Goal: Task Accomplishment & Management: Manage account settings

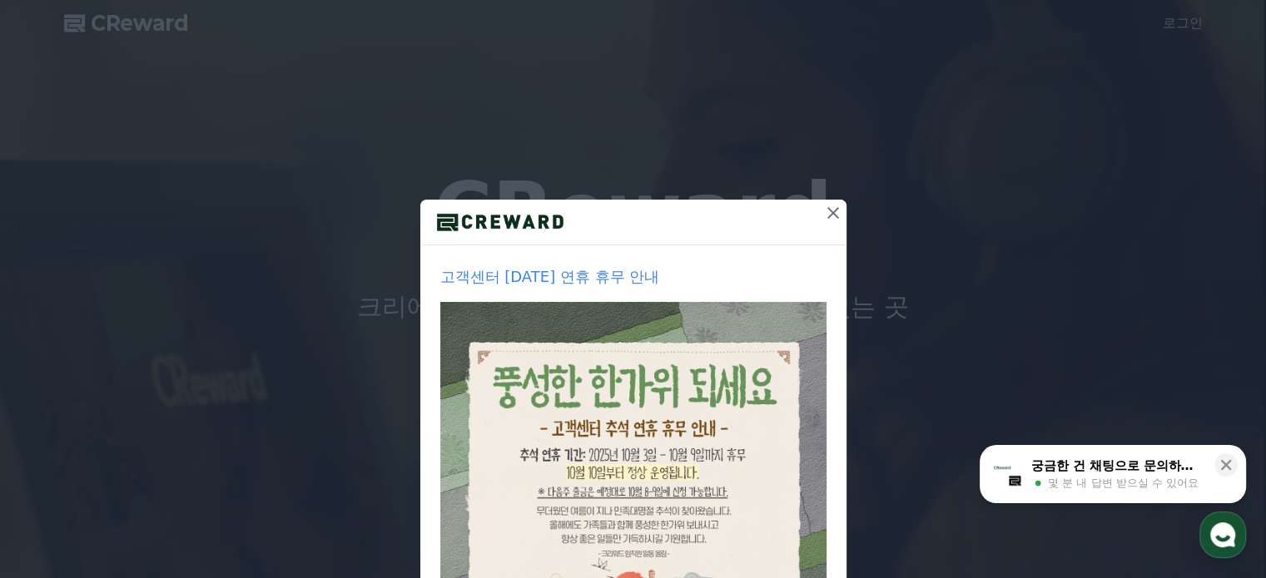
drag, startPoint x: 822, startPoint y: 215, endPoint x: 844, endPoint y: 211, distance: 22.0
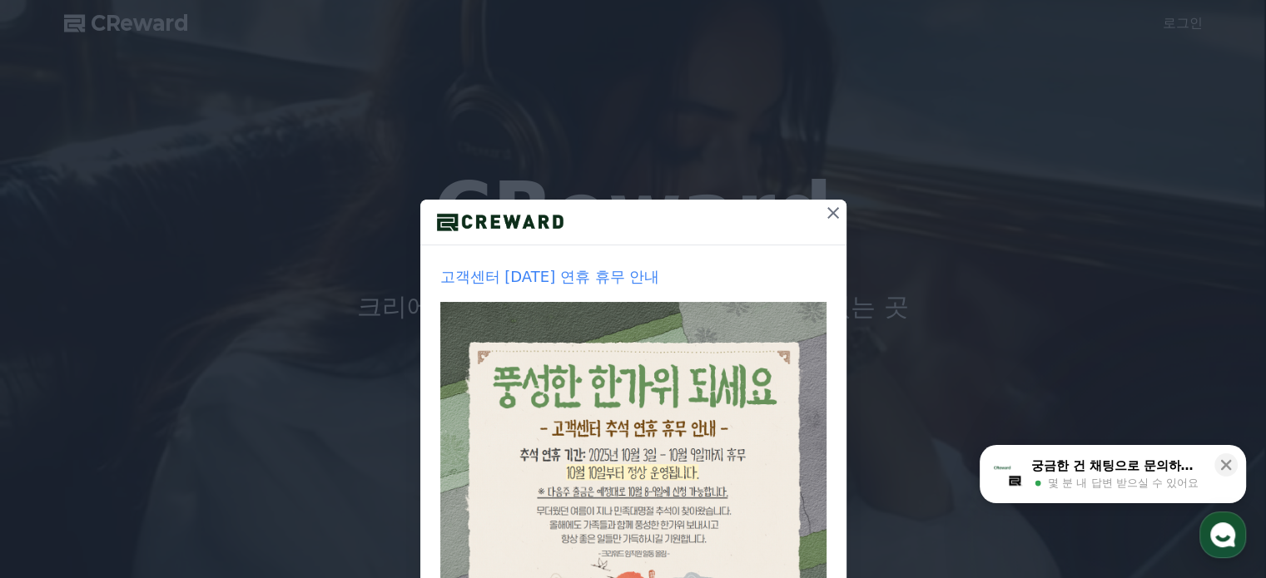
click at [823, 215] on icon at bounding box center [833, 213] width 20 height 20
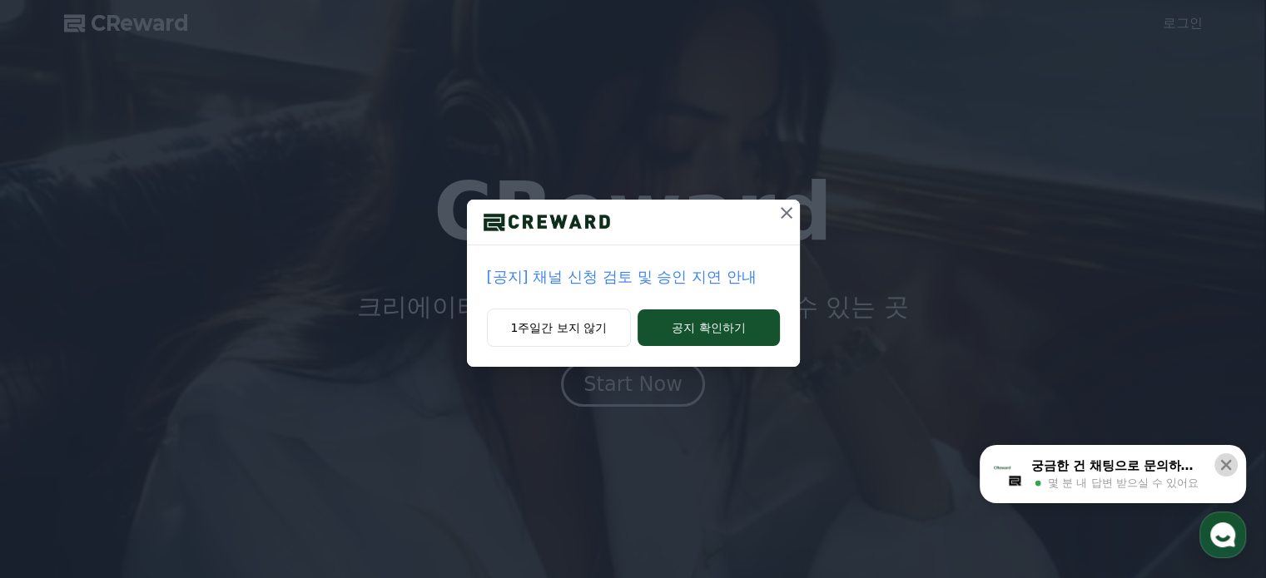
click at [1222, 462] on icon at bounding box center [1226, 465] width 11 height 11
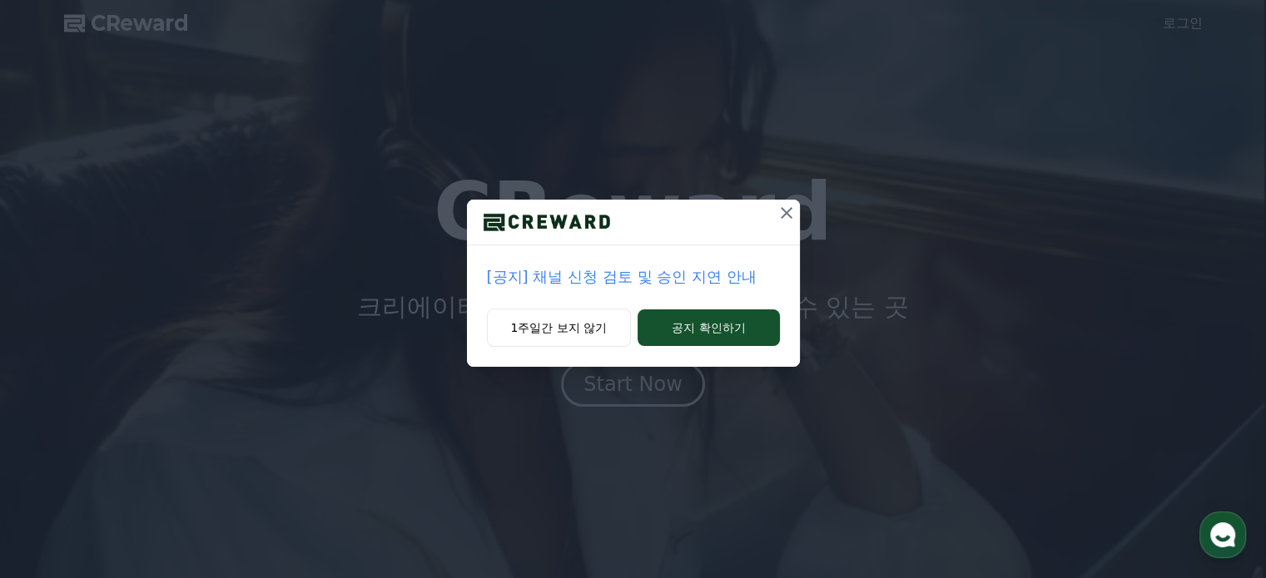
click at [777, 206] on icon at bounding box center [786, 213] width 20 height 20
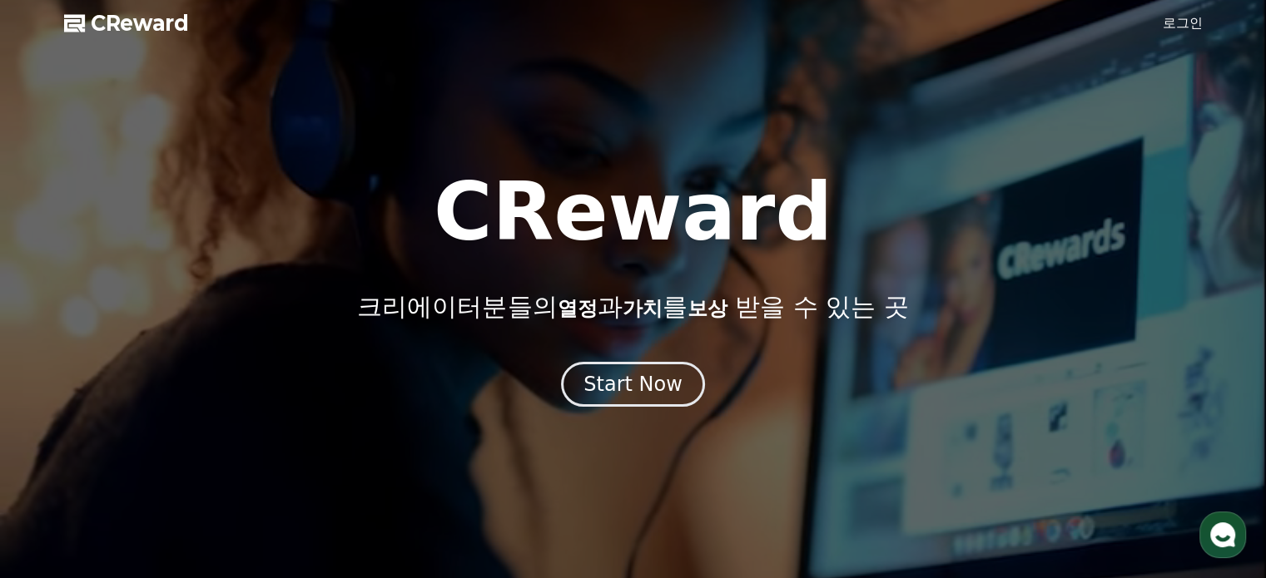
click at [1195, 18] on link "로그인" at bounding box center [1183, 23] width 40 height 20
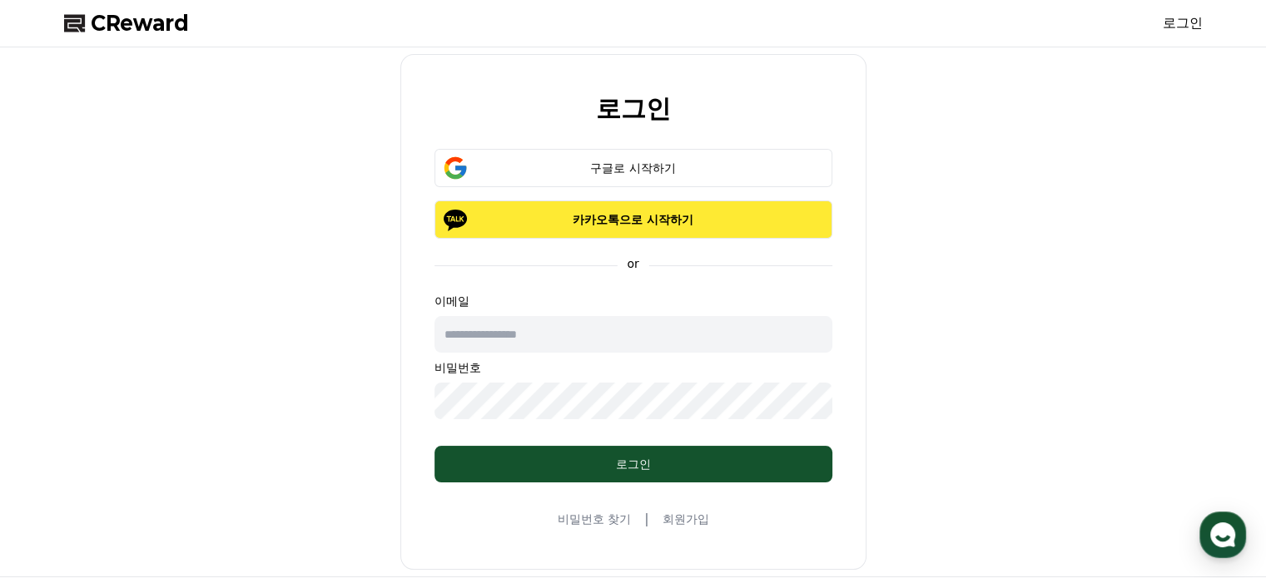
click at [625, 223] on p "카카오톡으로 시작하기" at bounding box center [634, 219] width 350 height 17
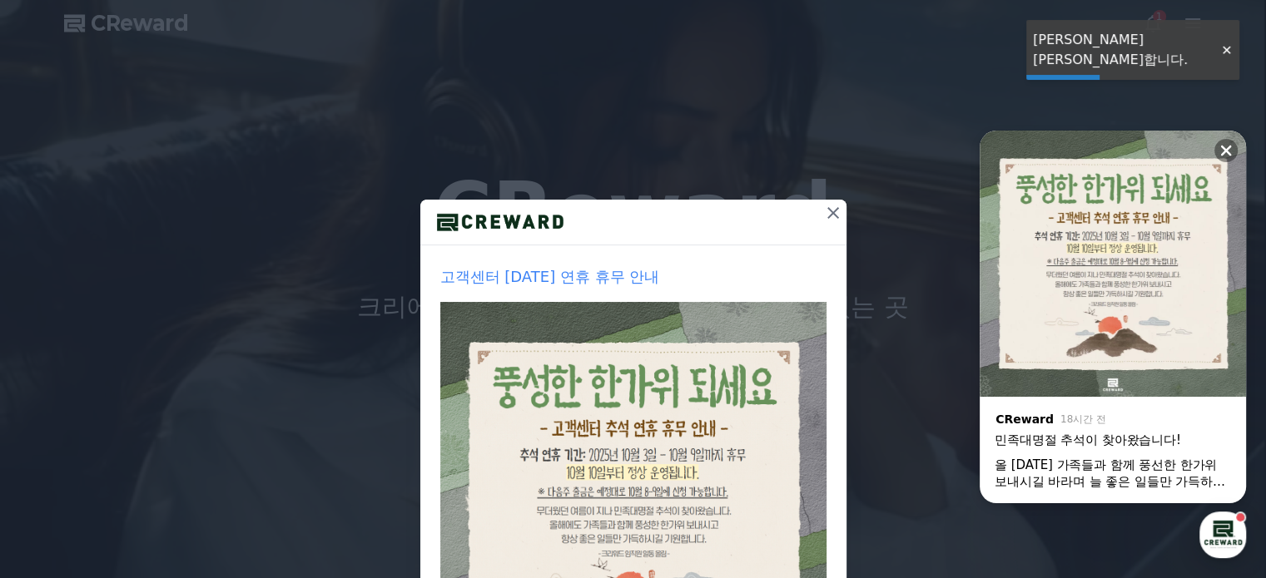
click at [824, 213] on icon at bounding box center [833, 213] width 20 height 20
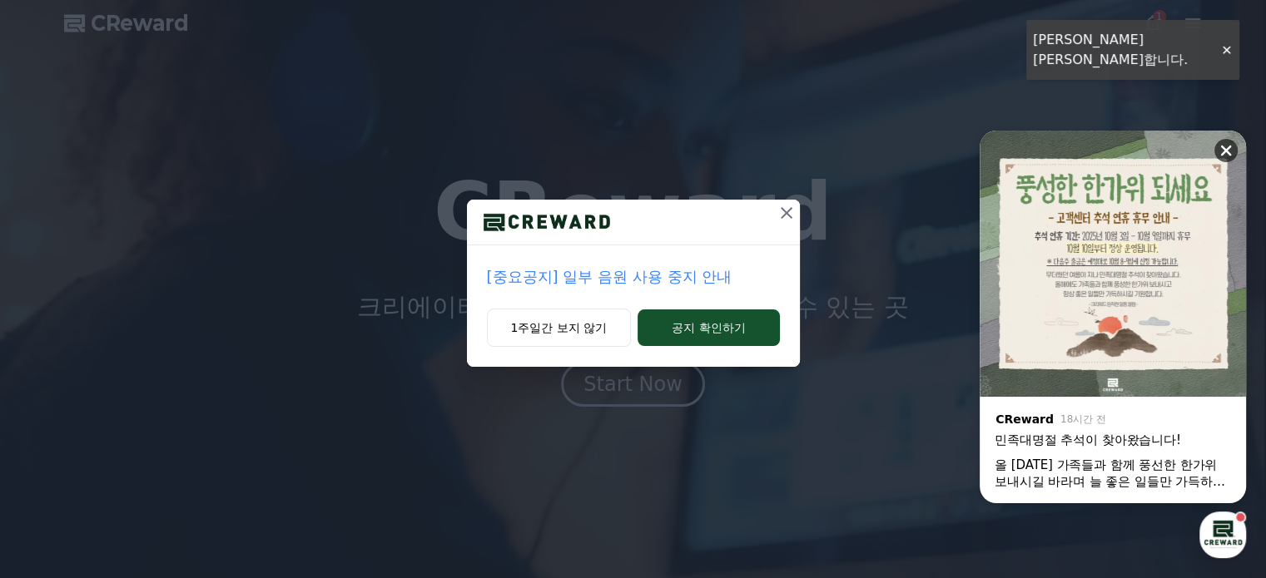
click at [1230, 147] on icon at bounding box center [1226, 150] width 17 height 17
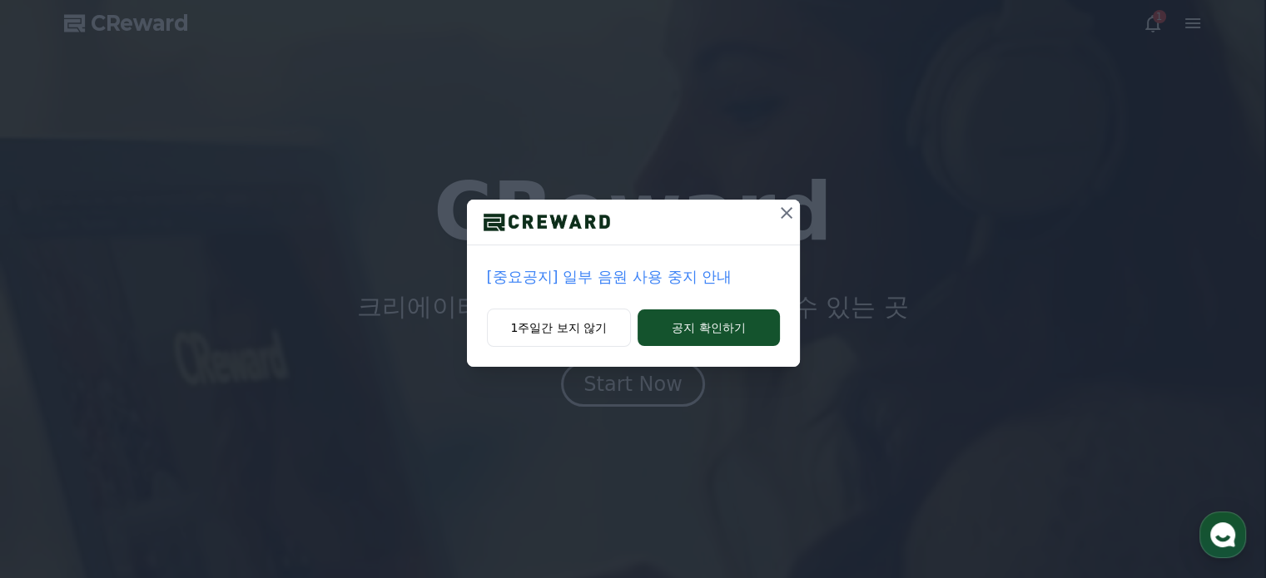
click at [786, 209] on icon at bounding box center [786, 213] width 20 height 20
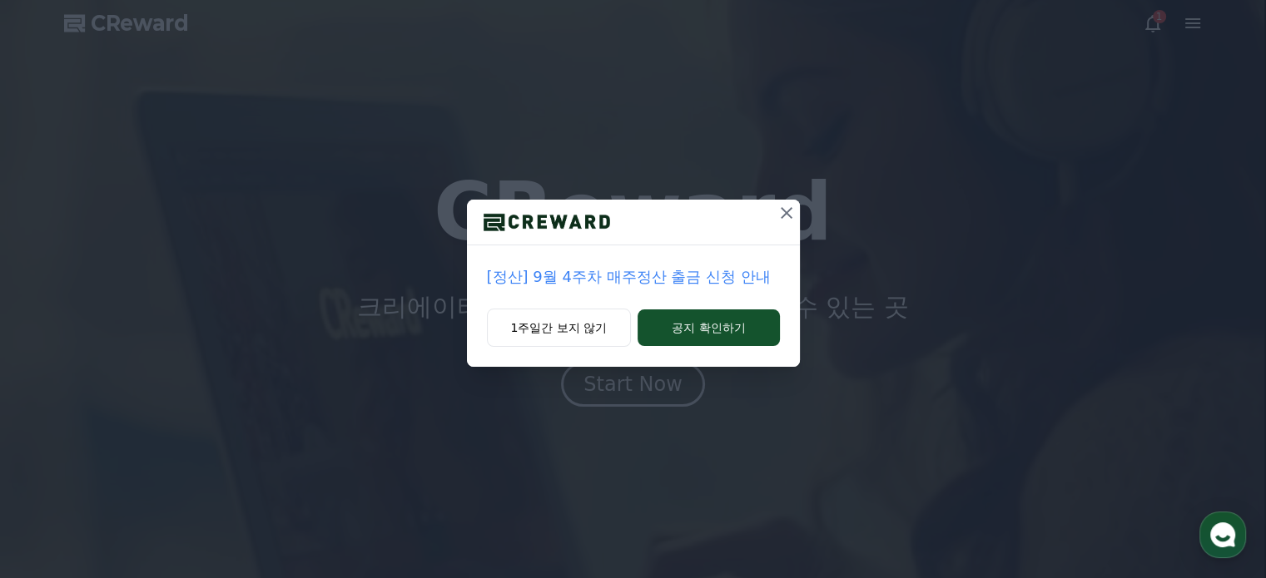
click at [796, 214] on button at bounding box center [786, 213] width 27 height 27
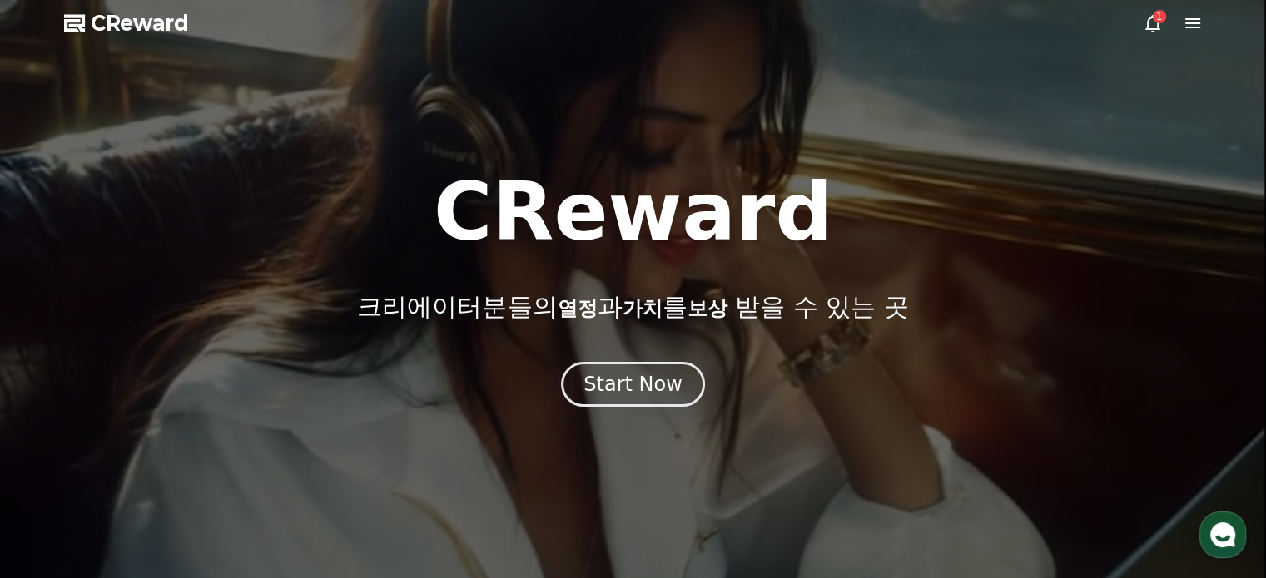
click at [1145, 22] on icon at bounding box center [1153, 23] width 20 height 20
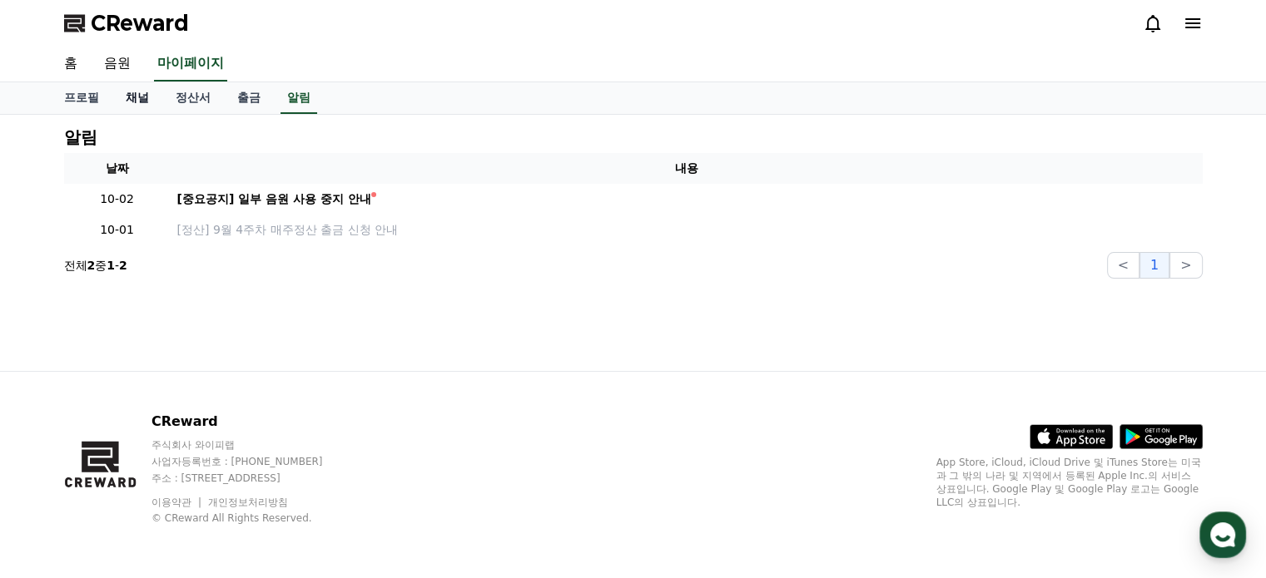
click at [132, 92] on link "채널" at bounding box center [137, 98] width 50 height 32
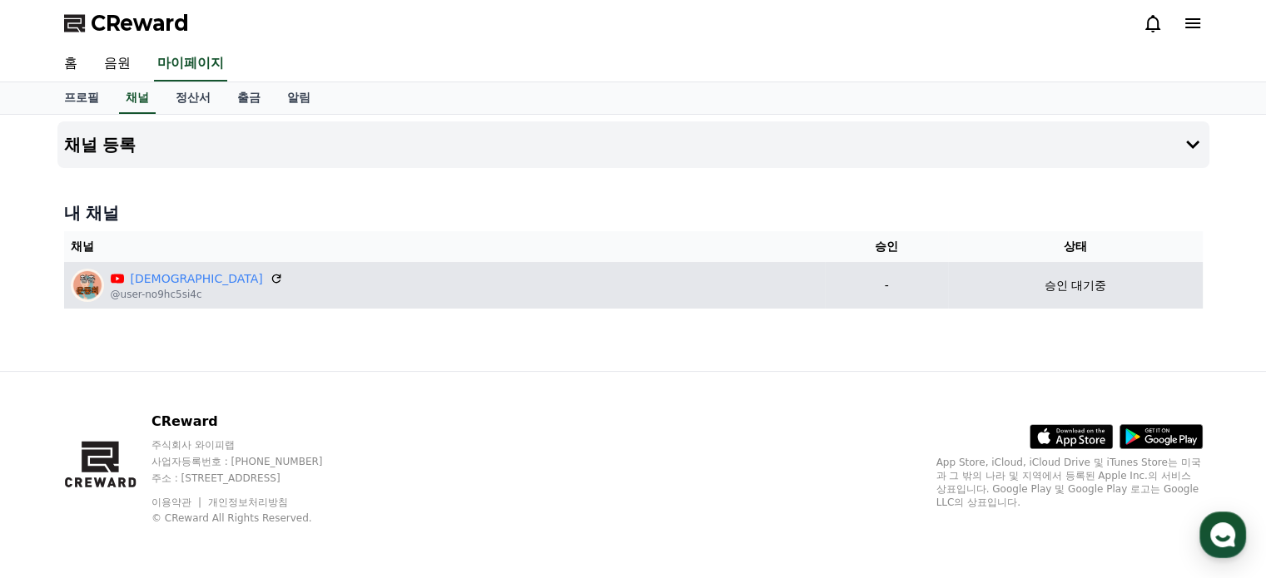
click at [533, 273] on div "청춘운동회 @user-no9hc5si4c" at bounding box center [445, 285] width 748 height 33
